Goal: Task Accomplishment & Management: Manage account settings

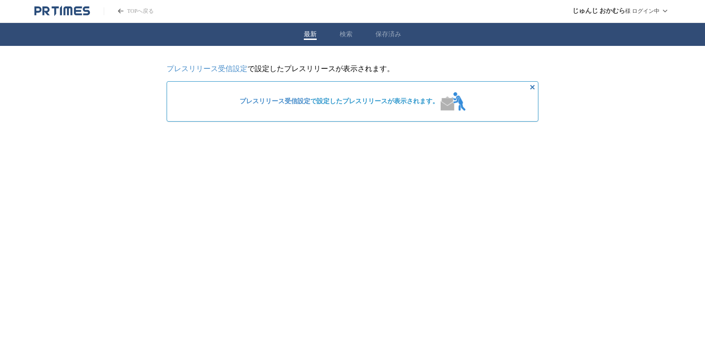
click at [351, 103] on span "プレスリリース受信設定 で設定したプレスリリースが表示されます。" at bounding box center [339, 101] width 199 height 8
click at [356, 68] on p "プレスリリース受信設定 で設定したプレスリリースが表示されます。" at bounding box center [353, 69] width 372 height 10
click at [350, 36] on button "検索" at bounding box center [346, 34] width 13 height 8
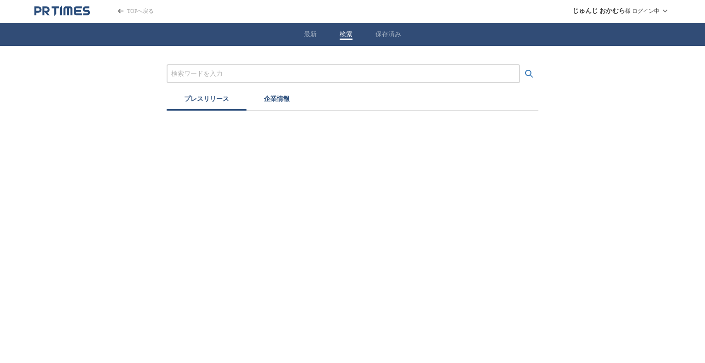
click at [210, 104] on button "プレスリリース" at bounding box center [207, 100] width 80 height 20
click at [125, 10] on link "TOPへ戻る" at bounding box center [129, 11] width 50 height 8
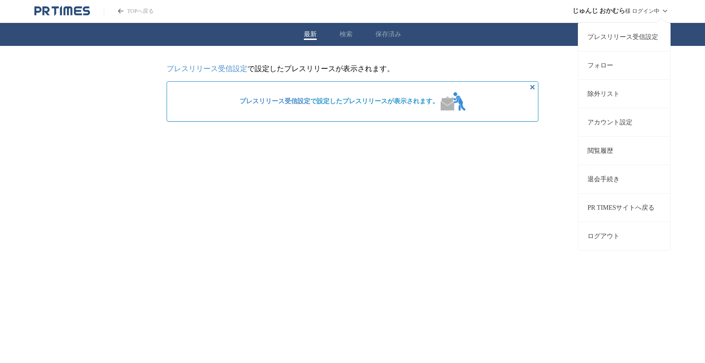
click at [634, 66] on link "フォロー" at bounding box center [624, 65] width 92 height 28
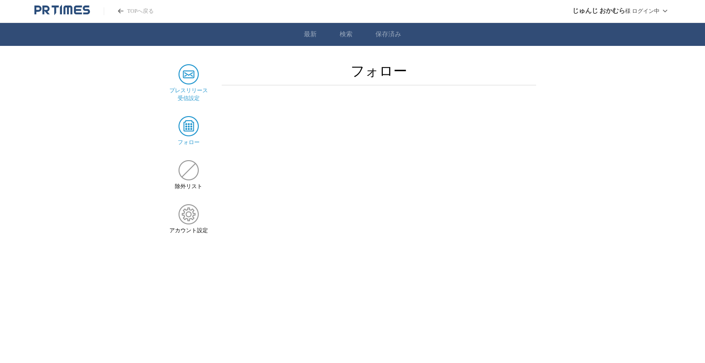
click at [185, 77] on img at bounding box center [189, 74] width 20 height 20
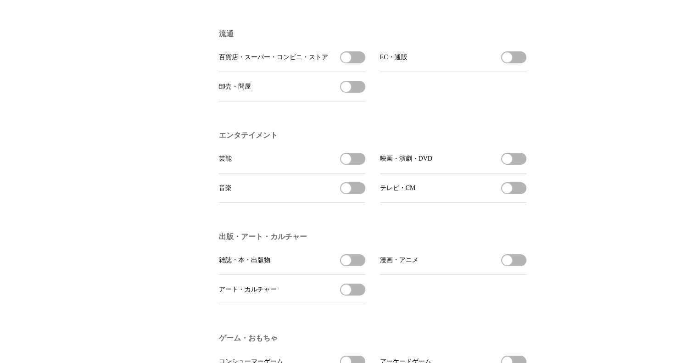
scroll to position [622, 0]
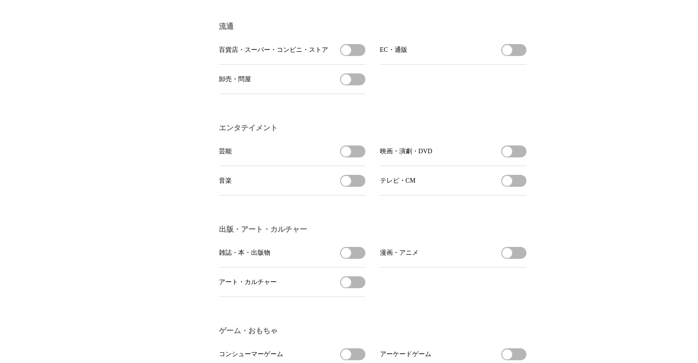
click at [350, 157] on span "button" at bounding box center [346, 151] width 10 height 10
click at [507, 157] on span "button" at bounding box center [507, 151] width 10 height 10
click at [509, 157] on button "映画・演劇・DVDを受信する" at bounding box center [513, 152] width 25 height 12
click at [350, 259] on button "雑誌・本・出版物を受信する" at bounding box center [352, 253] width 25 height 12
click at [507, 258] on span "button" at bounding box center [507, 253] width 10 height 10
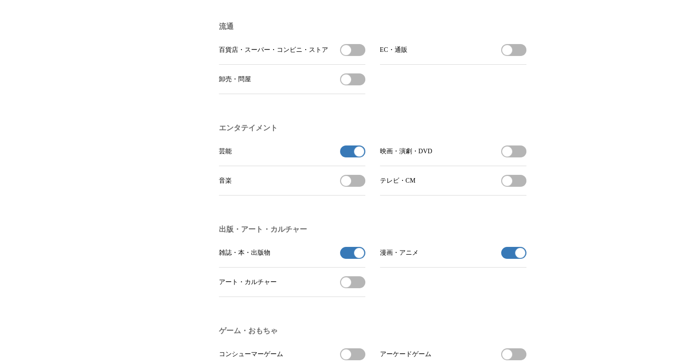
click at [348, 287] on span "button" at bounding box center [346, 282] width 10 height 10
click at [510, 157] on span "button" at bounding box center [507, 151] width 10 height 10
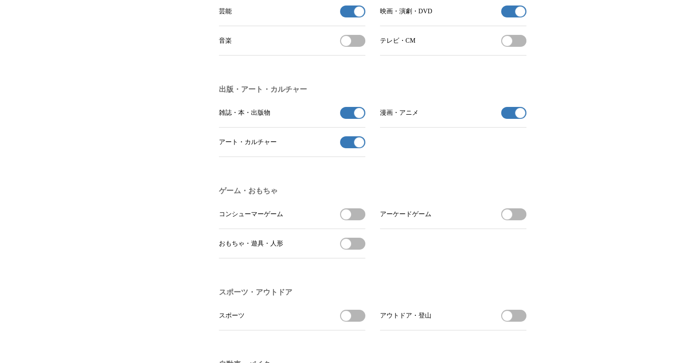
scroll to position [773, 0]
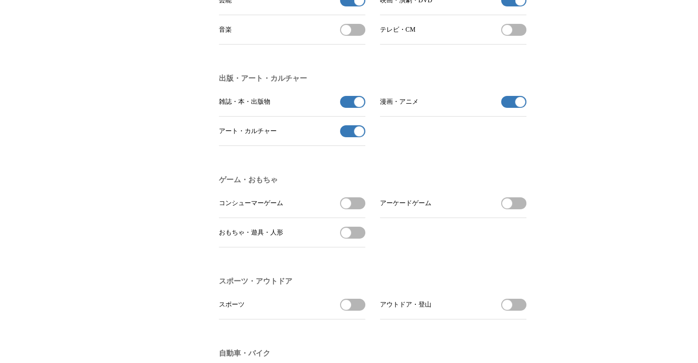
click at [348, 208] on span "button" at bounding box center [346, 203] width 10 height 10
click at [516, 209] on button "アーケードゲームを受信する" at bounding box center [513, 203] width 25 height 12
click at [508, 209] on button "アーケードゲームの受信を解除" at bounding box center [513, 203] width 25 height 12
click at [511, 208] on span "button" at bounding box center [507, 203] width 10 height 10
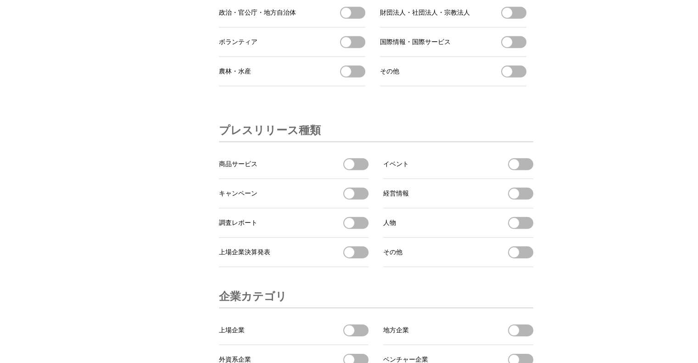
scroll to position [2807, 0]
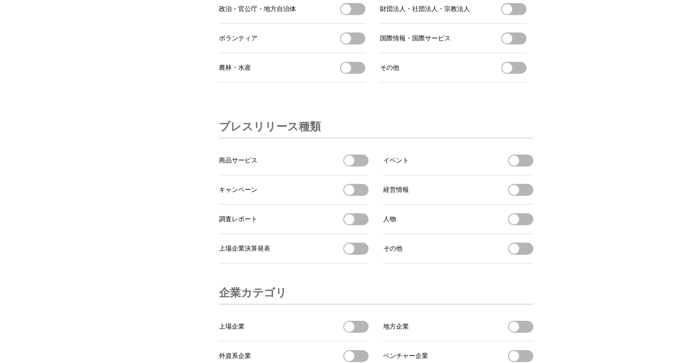
click at [508, 167] on span "イベントを受信する" at bounding box center [520, 161] width 25 height 12
click at [355, 167] on button "商品サービスを受信する" at bounding box center [355, 161] width 25 height 12
click at [355, 196] on button "キャンペーンを受信する" at bounding box center [355, 190] width 25 height 12
click at [503, 175] on li "イベント イベントを受信する" at bounding box center [458, 160] width 150 height 29
click at [514, 166] on span "button" at bounding box center [514, 161] width 10 height 10
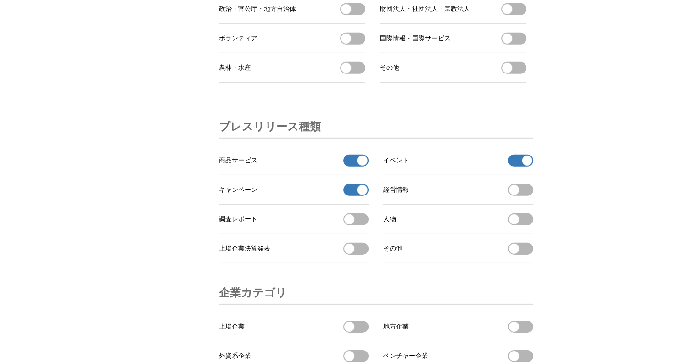
click at [351, 225] on span "button" at bounding box center [349, 219] width 10 height 10
click at [516, 225] on span "button" at bounding box center [514, 219] width 10 height 10
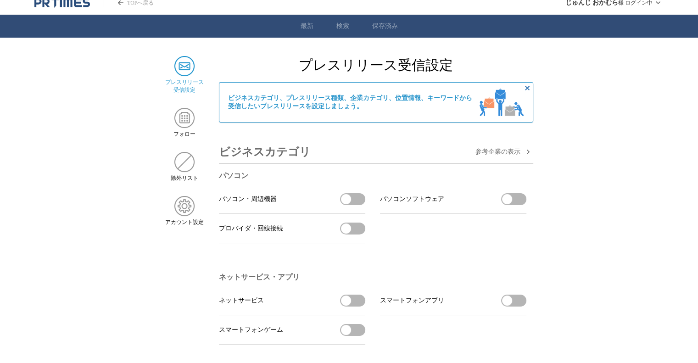
scroll to position [0, 0]
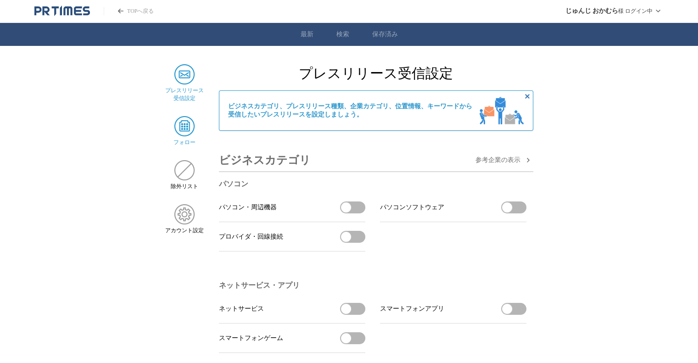
click at [187, 131] on img at bounding box center [184, 126] width 20 height 20
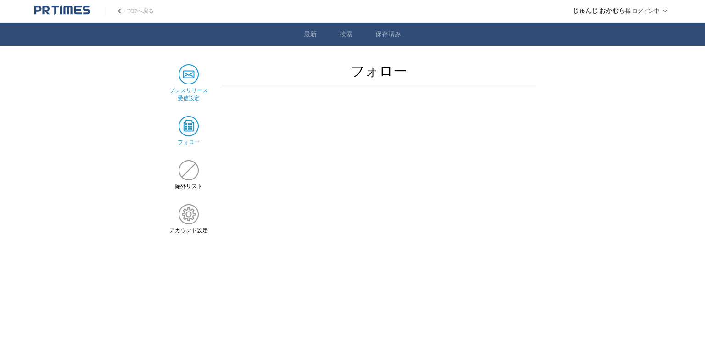
click at [186, 85] on div "プレスリリース 受信設定" at bounding box center [188, 83] width 39 height 38
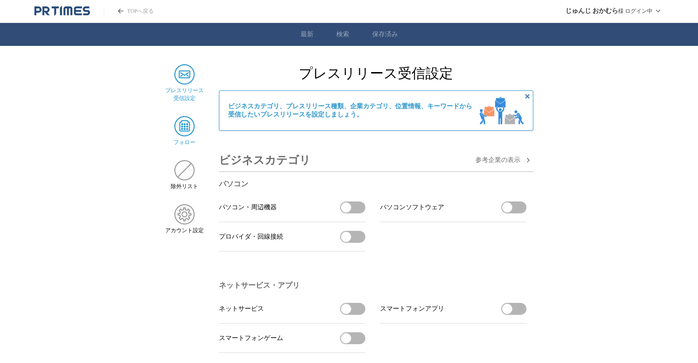
click at [180, 121] on img at bounding box center [184, 126] width 20 height 20
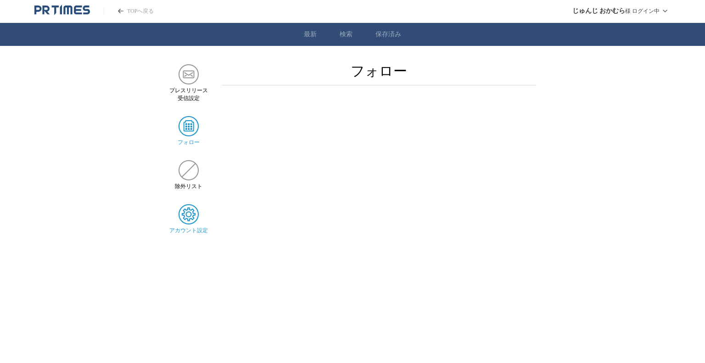
click at [189, 216] on img at bounding box center [189, 214] width 20 height 20
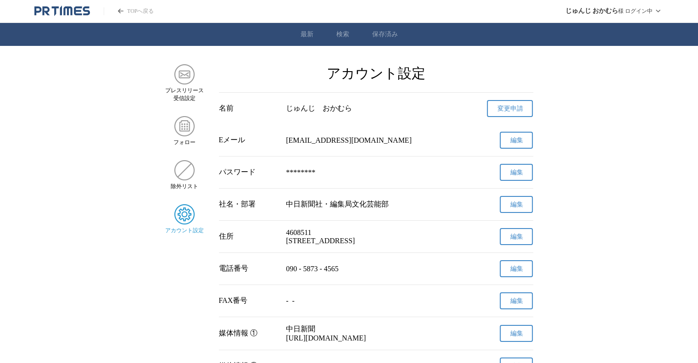
click at [514, 203] on span "編集" at bounding box center [516, 205] width 13 height 8
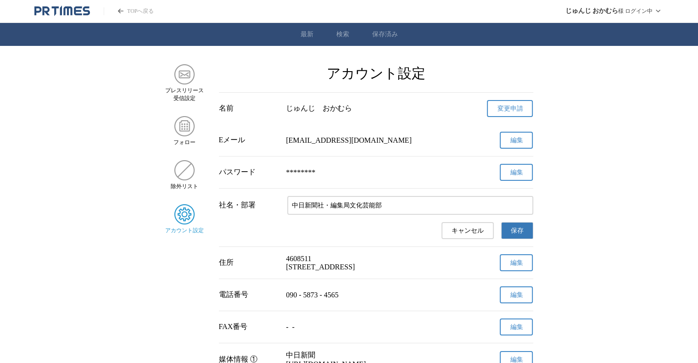
click at [390, 202] on input "中日新聞社・編集局文化芸能部" at bounding box center [410, 206] width 236 height 10
type input "中日新聞社・デジタル編集部"
click at [364, 299] on p "090 - 5873 - 4565" at bounding box center [376, 295] width 180 height 8
click at [520, 299] on span "編集" at bounding box center [516, 295] width 13 height 8
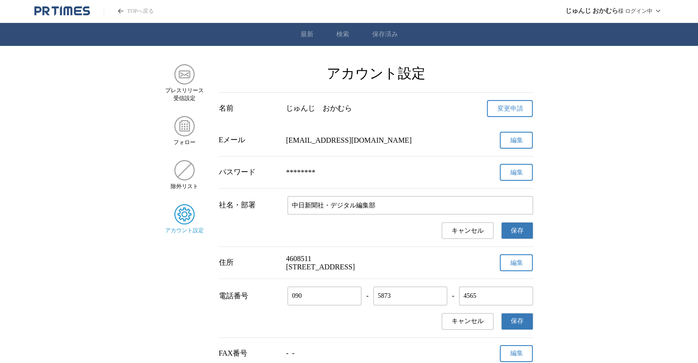
click at [325, 301] on input "090" at bounding box center [331, 296] width 78 height 10
type input "0"
type input "080"
click at [394, 301] on input "5873" at bounding box center [417, 296] width 78 height 10
type input "5"
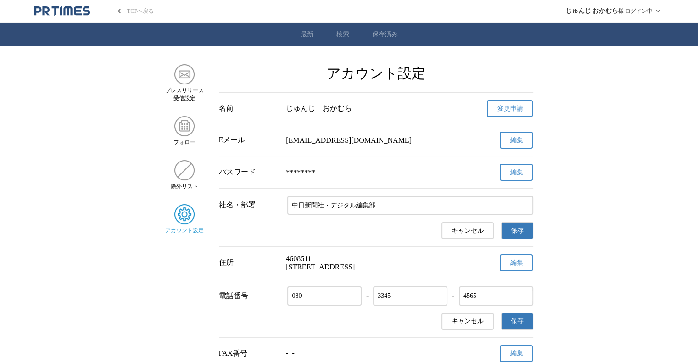
type input "3345"
click at [488, 301] on input "4565" at bounding box center [503, 296] width 78 height 10
type input "4"
type input "7318"
click at [523, 330] on button "保存" at bounding box center [517, 321] width 32 height 17
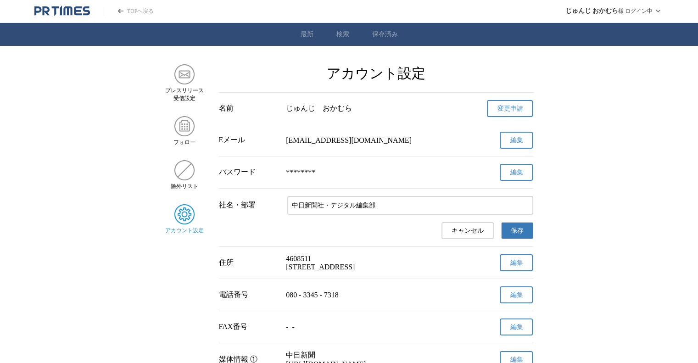
click at [517, 231] on span "保存" at bounding box center [517, 231] width 13 height 8
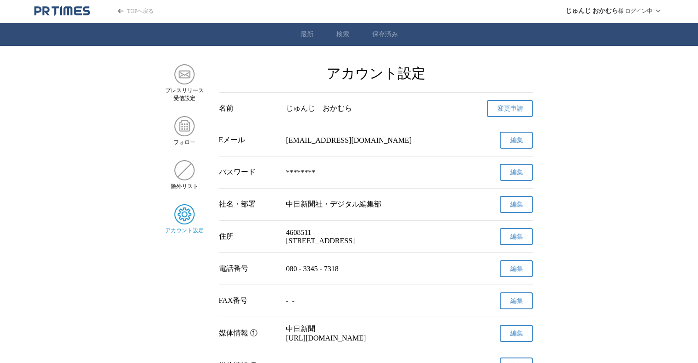
click at [523, 112] on link "変更申請" at bounding box center [510, 108] width 46 height 17
click at [51, 6] on icon "PR TIMESのトップページはこちら" at bounding box center [62, 11] width 56 height 11
